Goal: Task Accomplishment & Management: Manage account settings

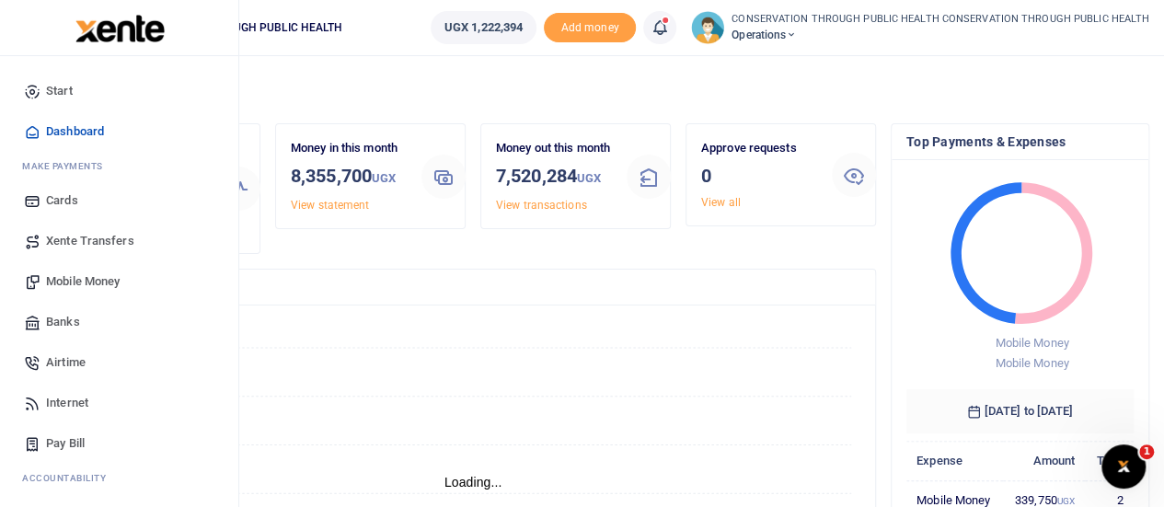
click at [92, 240] on span "Xente Transfers" at bounding box center [90, 241] width 88 height 18
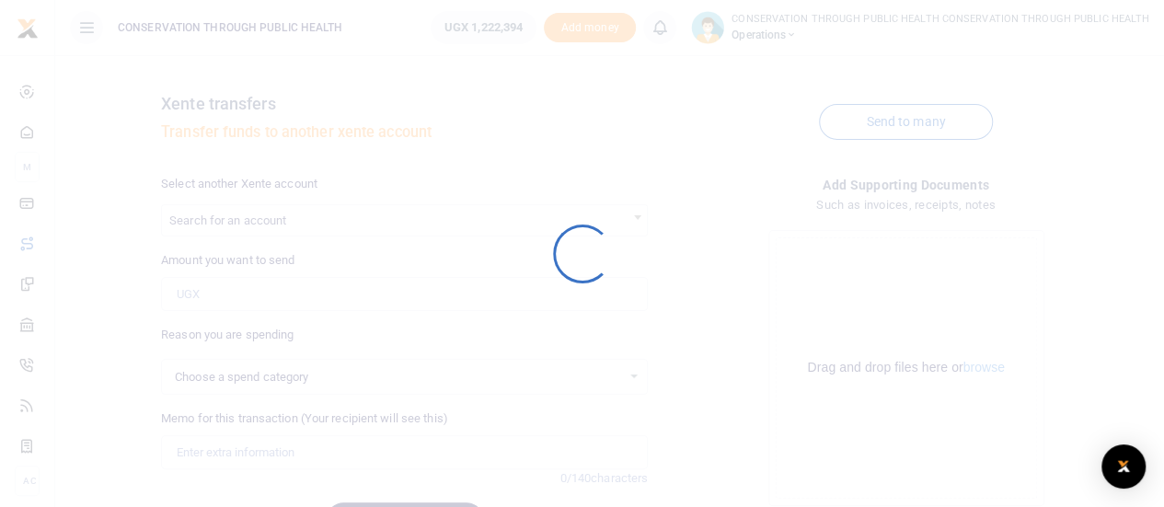
select select
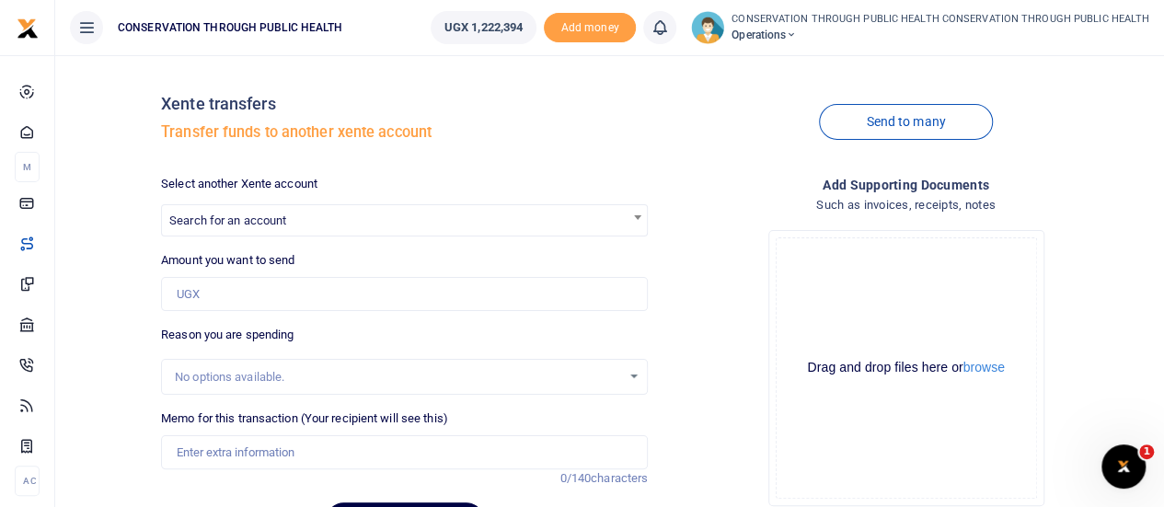
click at [234, 220] on span "Search for an account" at bounding box center [227, 221] width 117 height 14
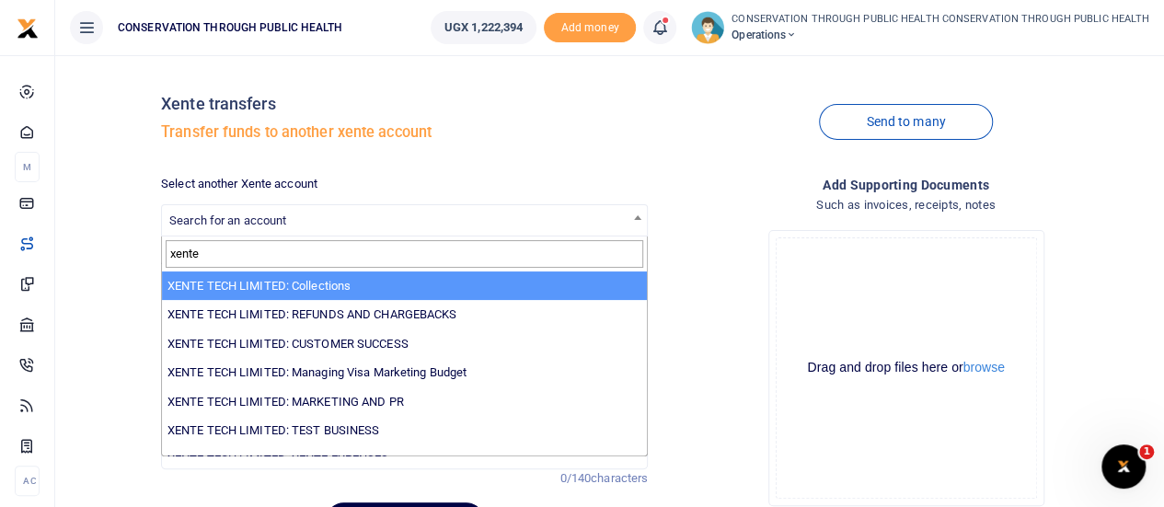
drag, startPoint x: 220, startPoint y: 253, endPoint x: 156, endPoint y: 253, distance: 64.4
click at [156, 253] on body "Start Dashboard M ake Payments Cards Xente Transfers Mobile Money Banks Airtime…" at bounding box center [582, 308] width 1164 height 616
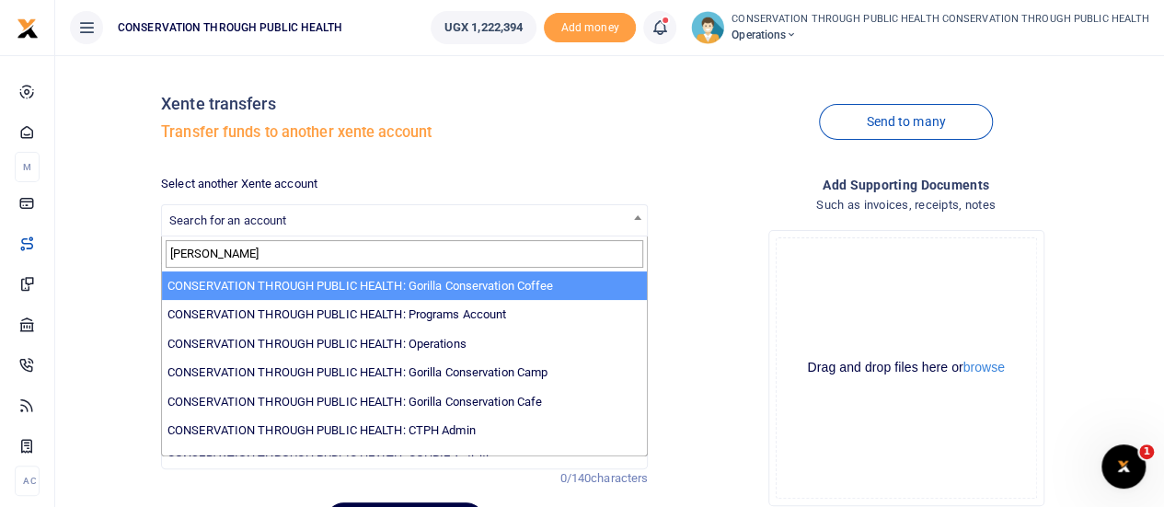
type input "conser"
select select "3191"
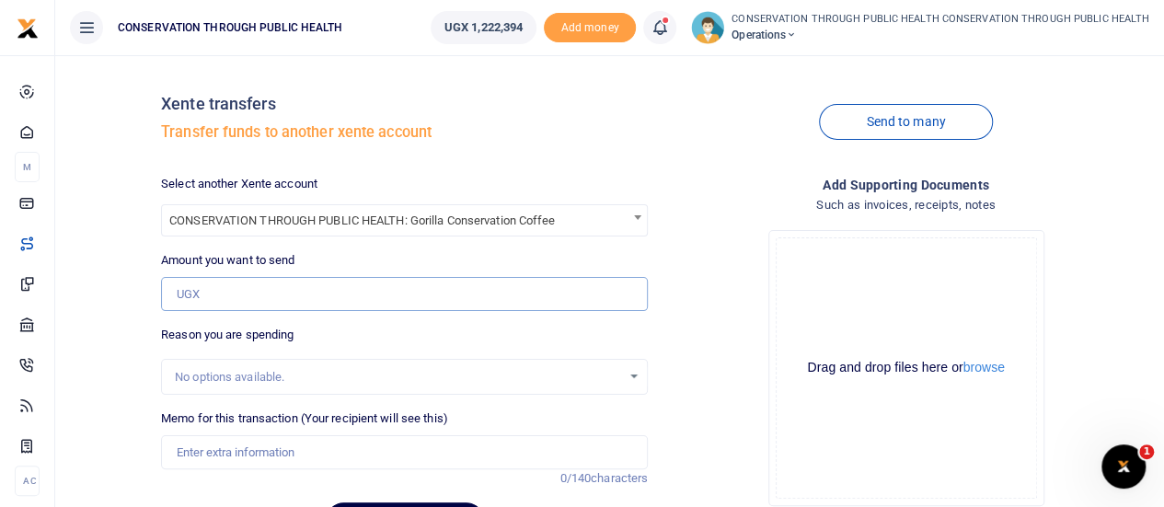
click at [293, 293] on input "Amount you want to send" at bounding box center [404, 294] width 487 height 35
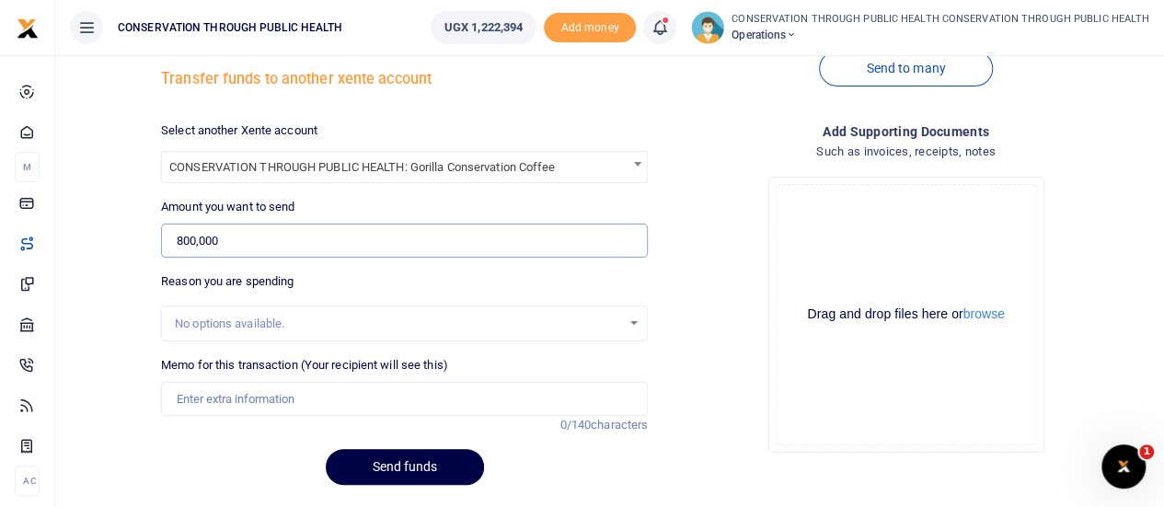
scroll to position [92, 0]
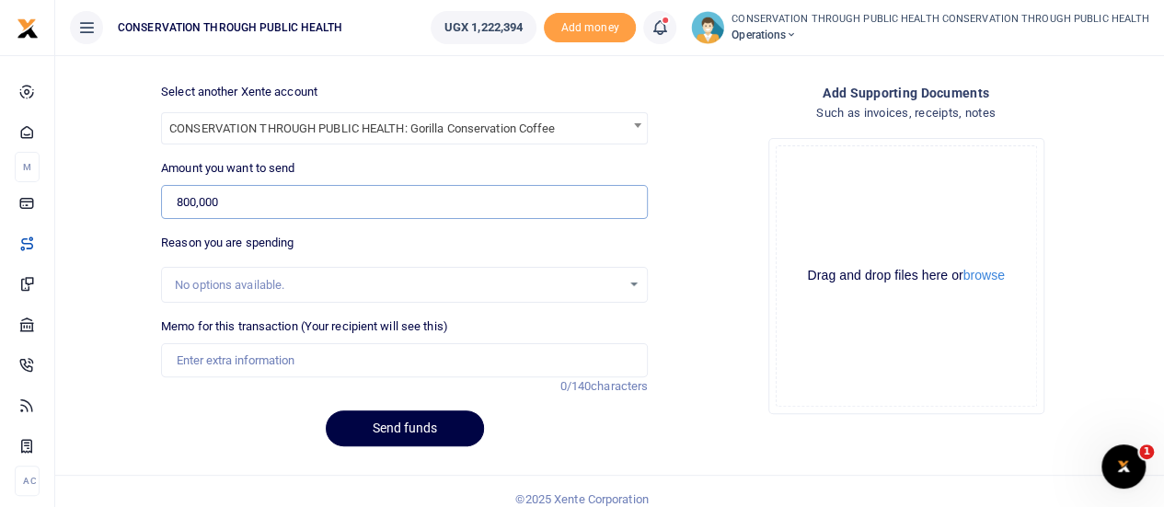
type input "800,000"
click at [234, 353] on input "Memo for this transaction (Your recipient will see this)" at bounding box center [404, 360] width 487 height 35
type input "Loan to GCC"
click at [412, 422] on button "Send funds" at bounding box center [405, 429] width 158 height 36
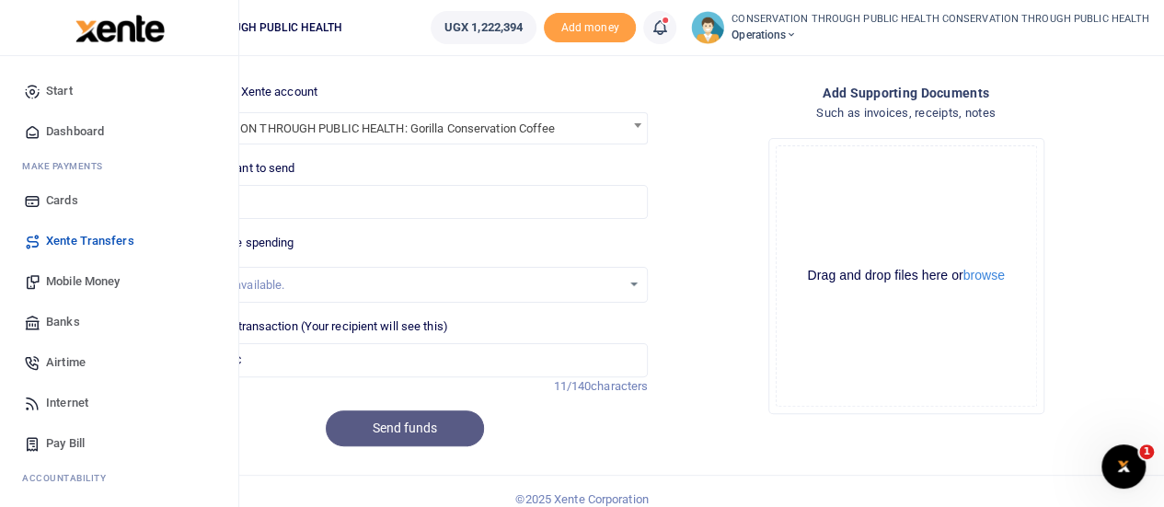
click at [68, 127] on span "Dashboard" at bounding box center [75, 131] width 58 height 18
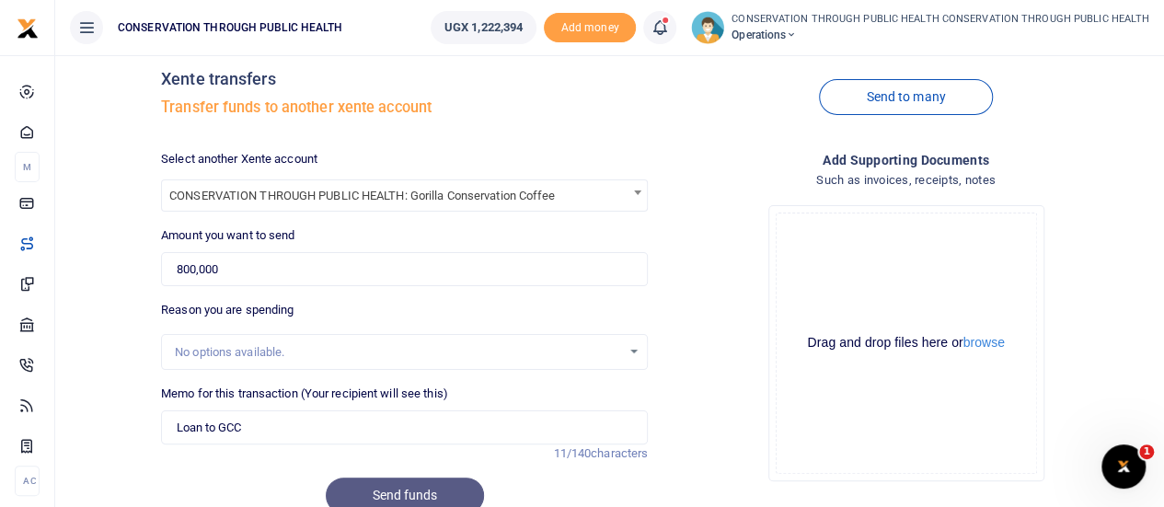
scroll to position [0, 0]
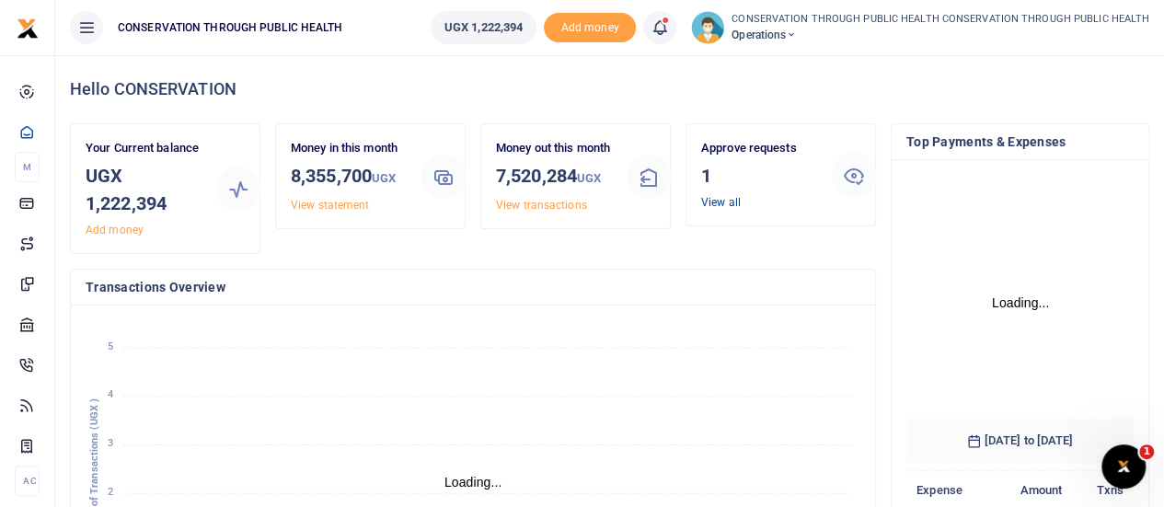
click at [718, 207] on link "View all" at bounding box center [721, 202] width 40 height 13
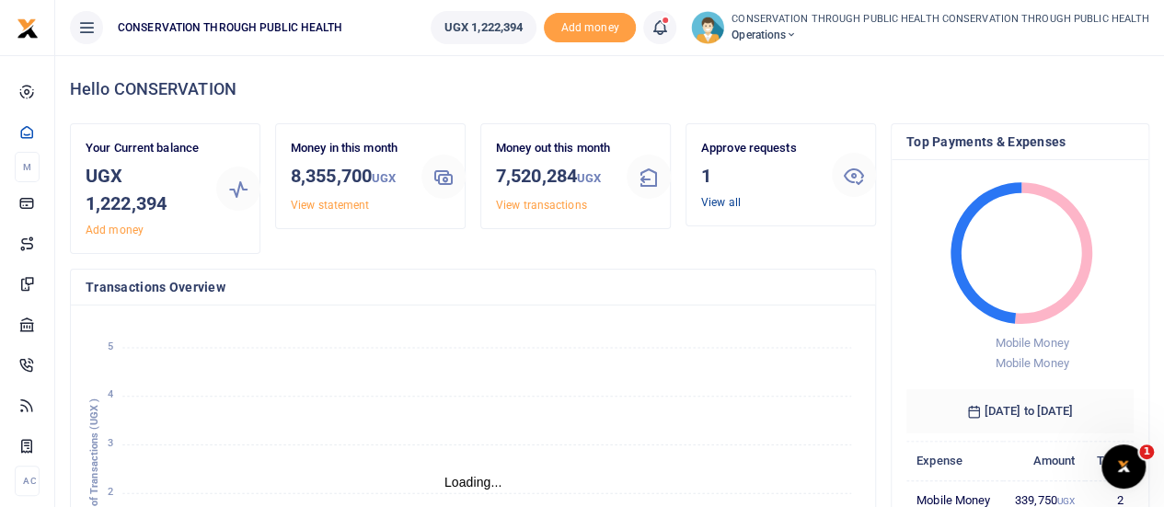
scroll to position [15, 15]
click at [717, 201] on link "View all" at bounding box center [721, 202] width 40 height 13
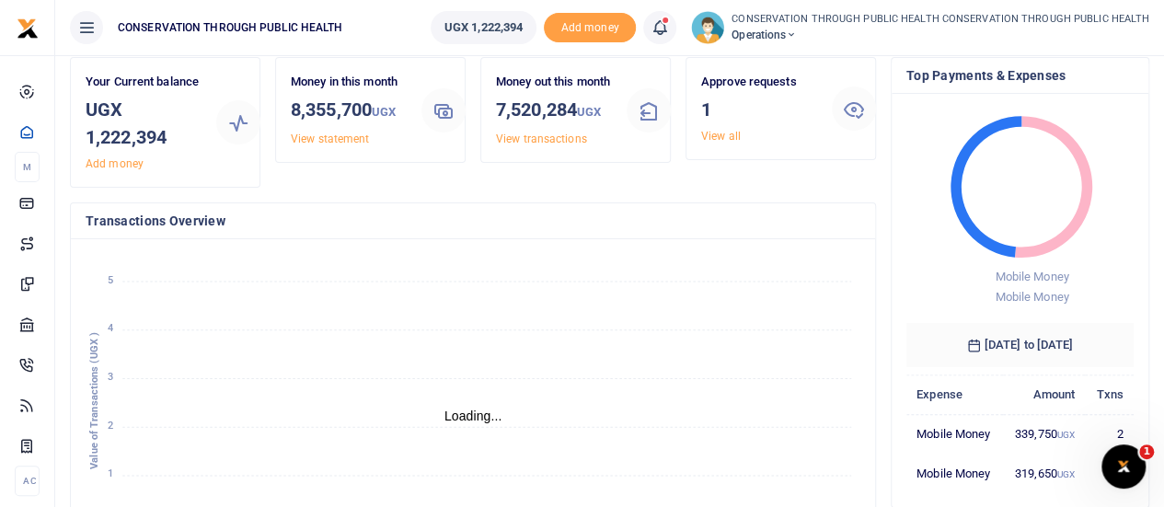
scroll to position [0, 0]
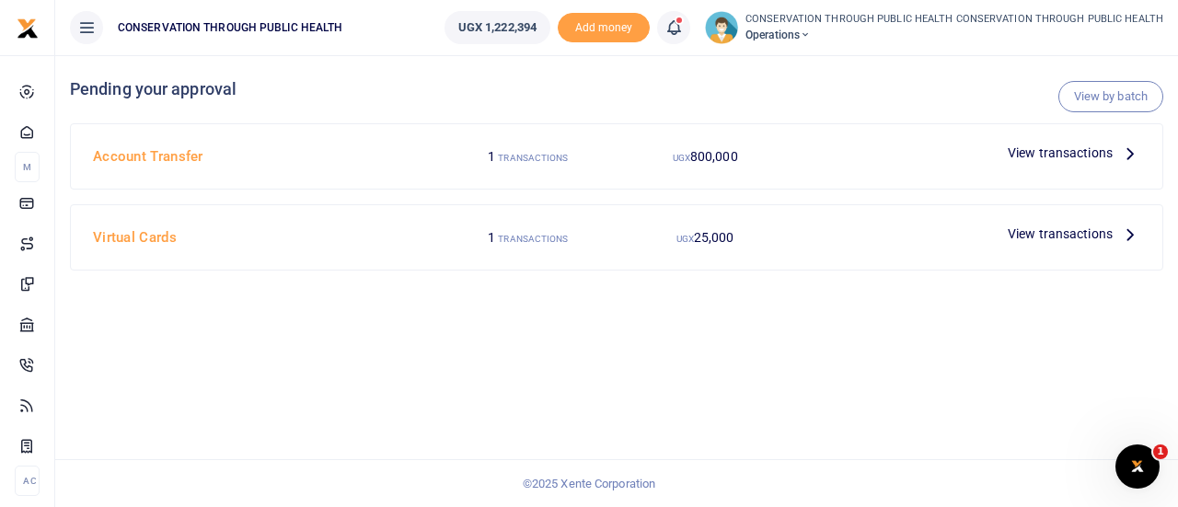
click at [1130, 154] on icon at bounding box center [1130, 153] width 20 height 20
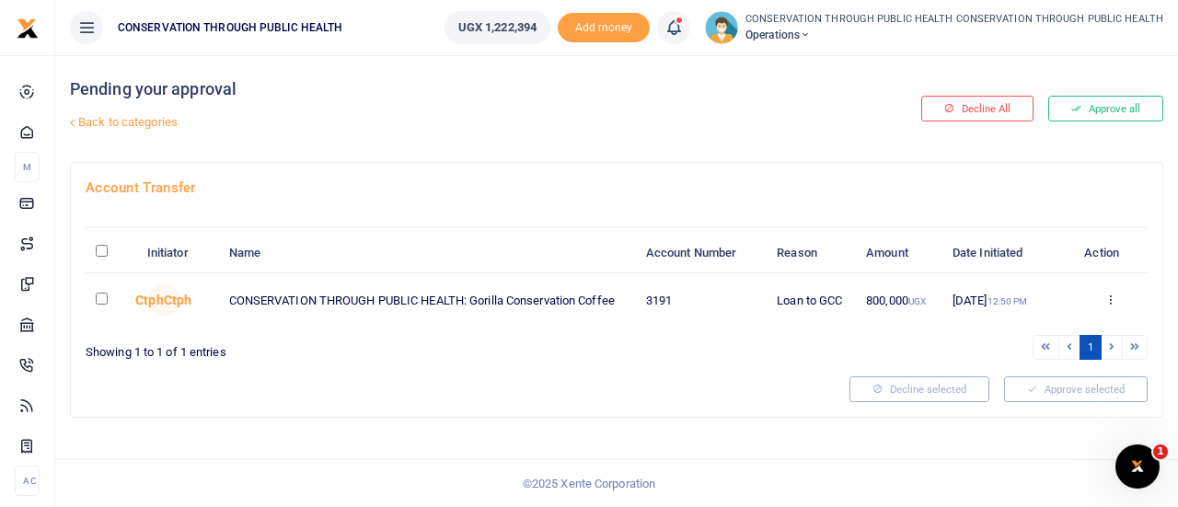
click at [99, 301] on input "checkbox" at bounding box center [102, 299] width 12 height 12
checkbox input "true"
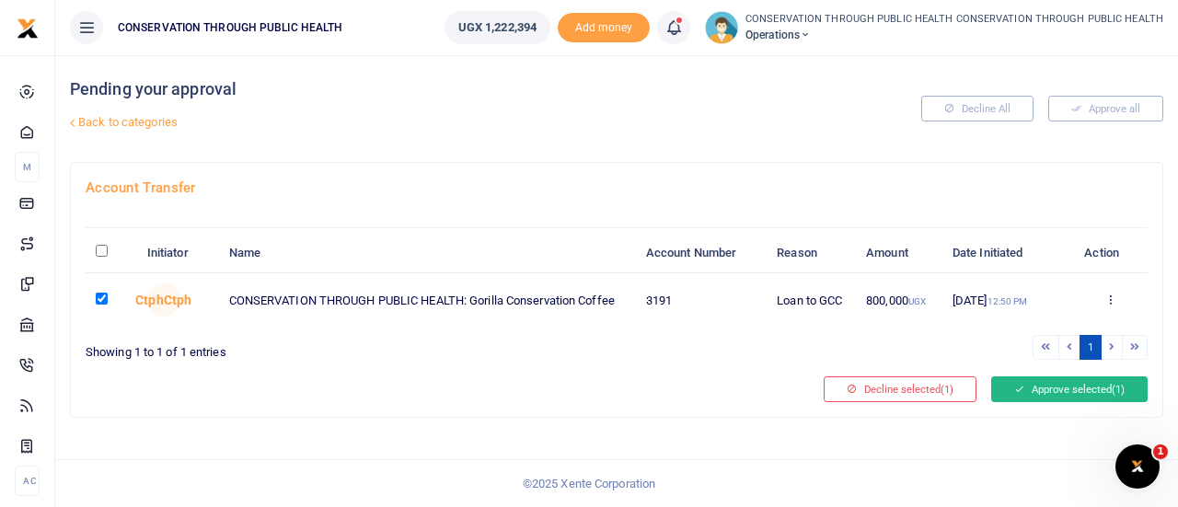
click at [1117, 383] on span "(1)" at bounding box center [1118, 389] width 13 height 13
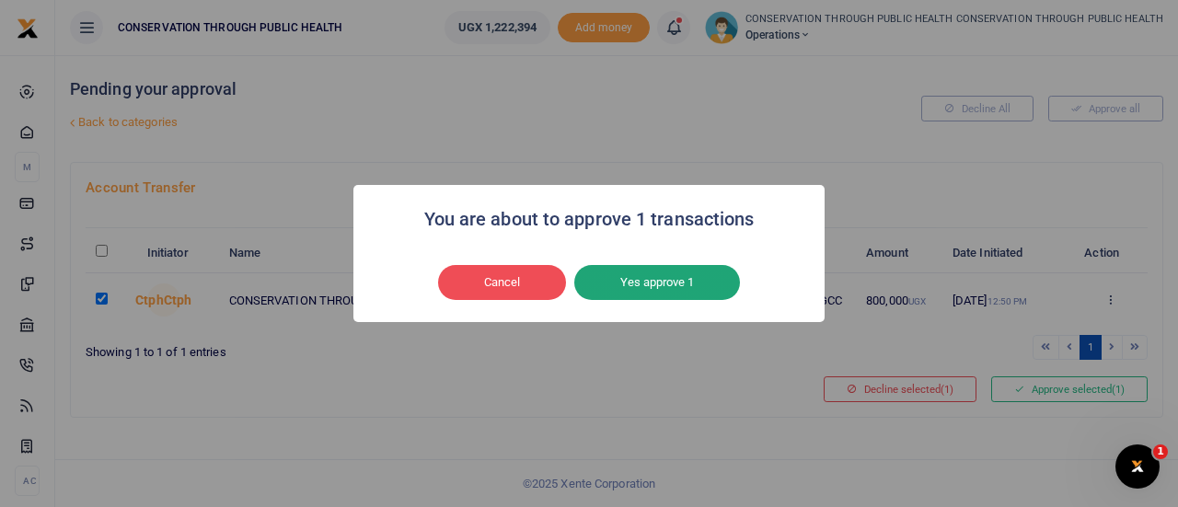
click at [694, 290] on button "Yes approve 1" at bounding box center [657, 282] width 166 height 35
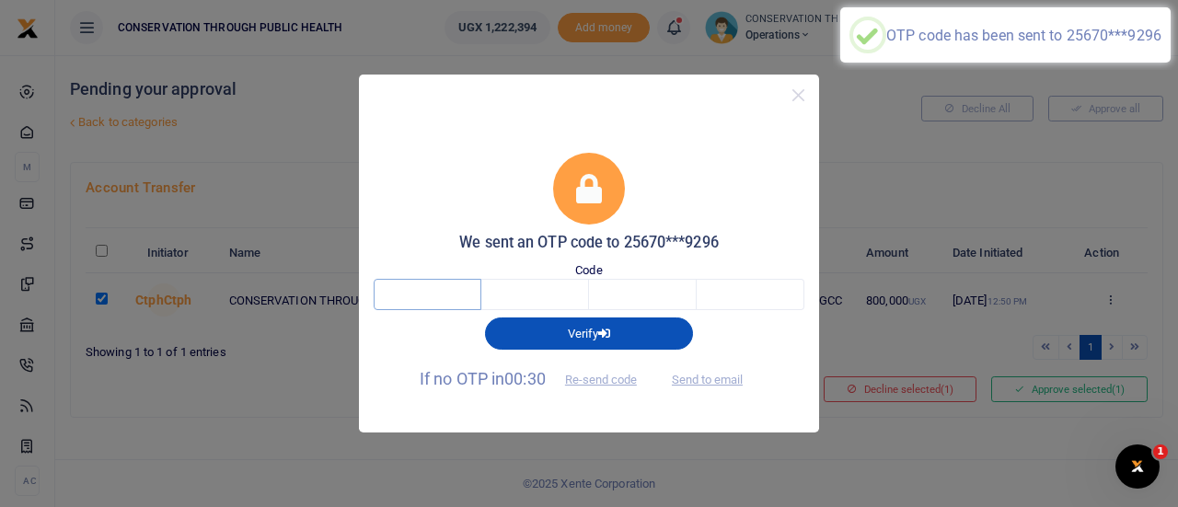
click at [455, 297] on input "text" at bounding box center [428, 294] width 108 height 31
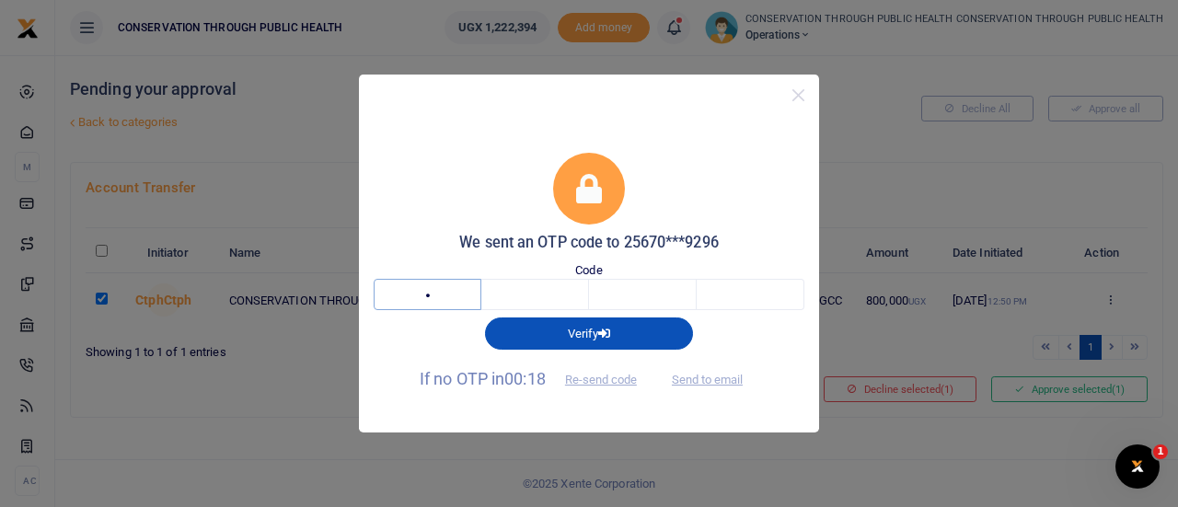
type input "8"
type input "1"
type input "3"
type input "9"
